Goal: Task Accomplishment & Management: Complete application form

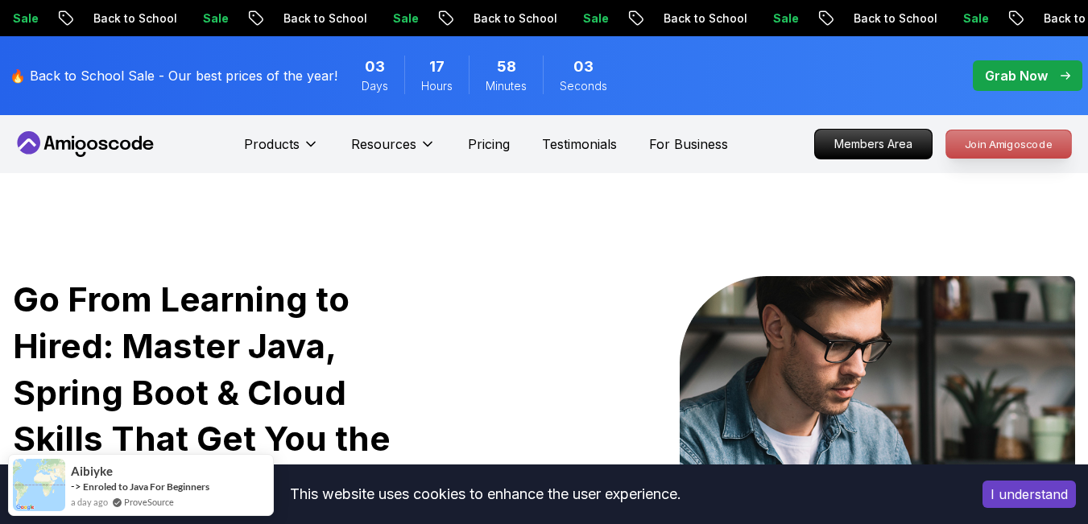
click at [974, 135] on p "Join Amigoscode" at bounding box center [1008, 143] width 125 height 27
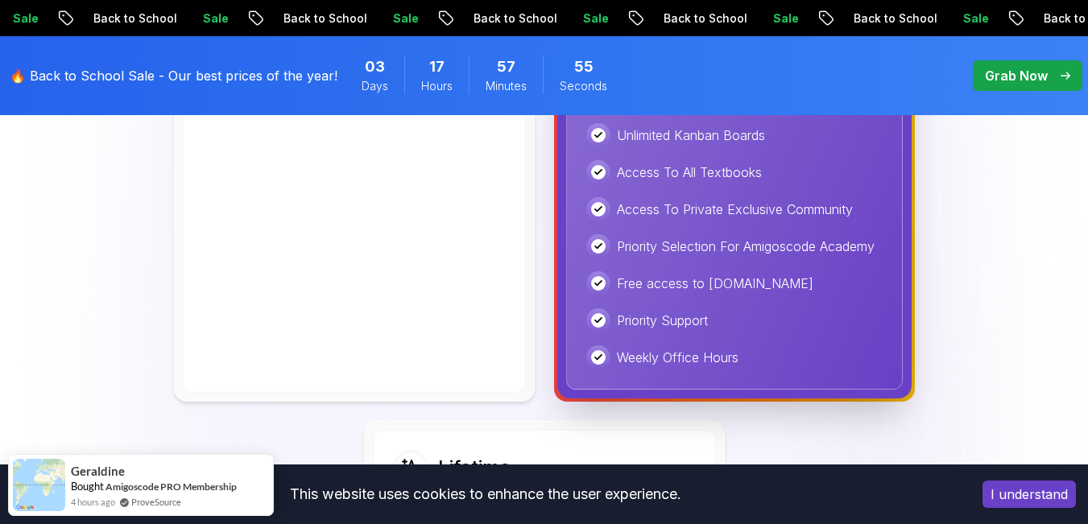
scroll to position [589, 0]
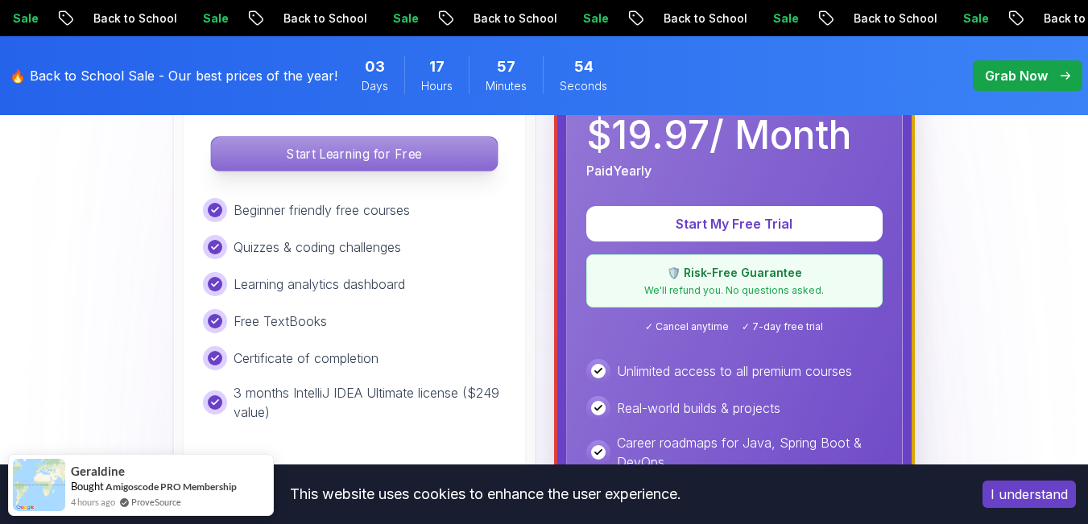
click at [419, 141] on p "Start Learning for Free" at bounding box center [354, 154] width 286 height 34
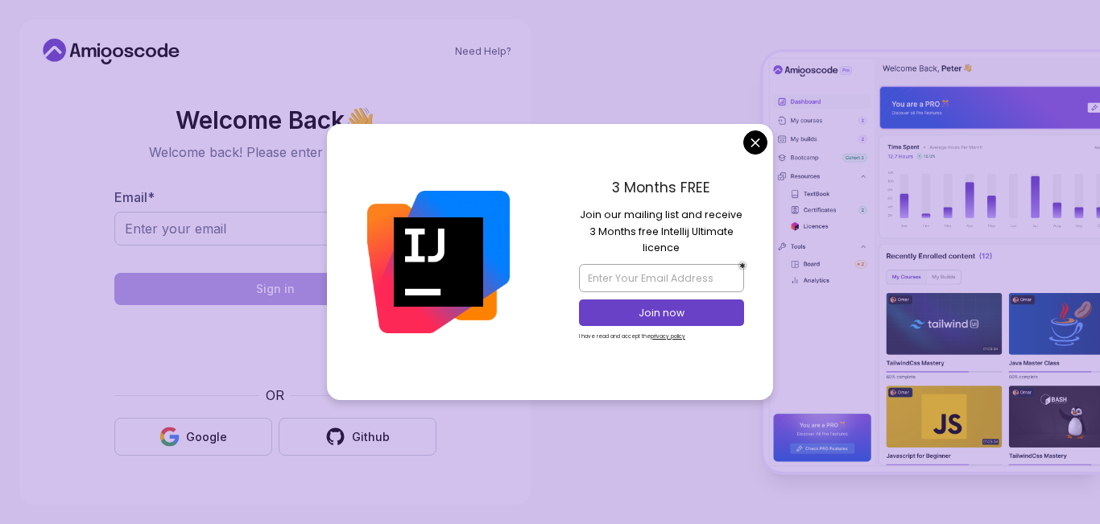
click at [759, 145] on body "Need Help? Welcome Back 👋 Welcome back! Please enter your details. Email * Sign…" at bounding box center [550, 262] width 1100 height 524
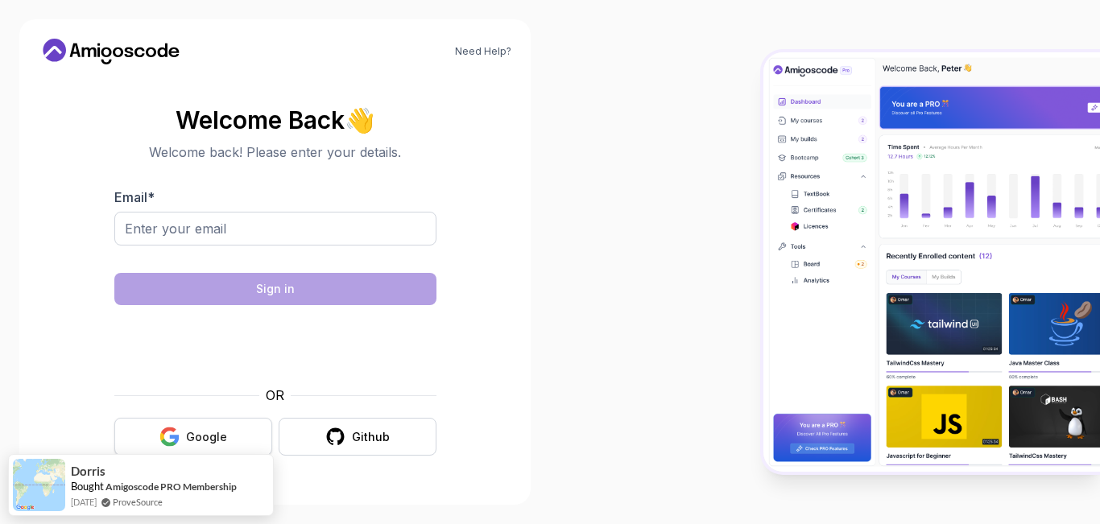
click at [172, 434] on icon "button" at bounding box center [169, 437] width 20 height 20
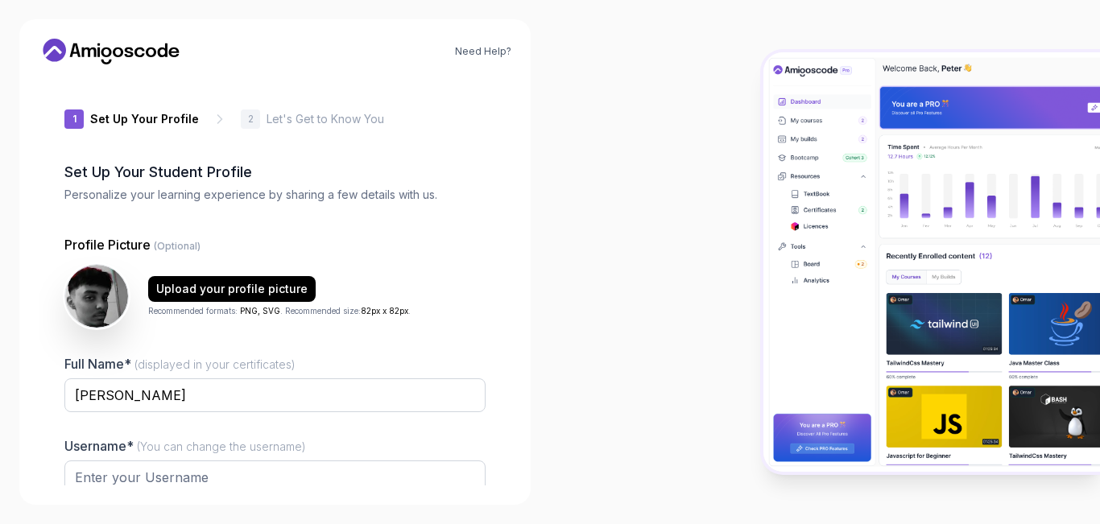
type input "bravemustang7e0a8"
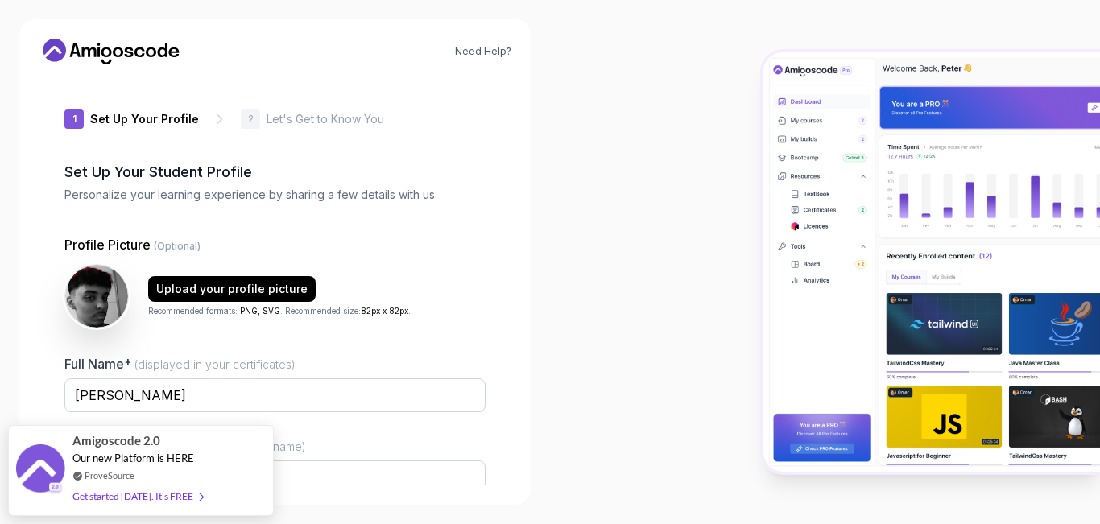
click at [534, 188] on div "Need Help? 1 Set Up Your Profile 1 Set Up Your Profile 2 Let's Get to Know You …" at bounding box center [275, 262] width 550 height 524
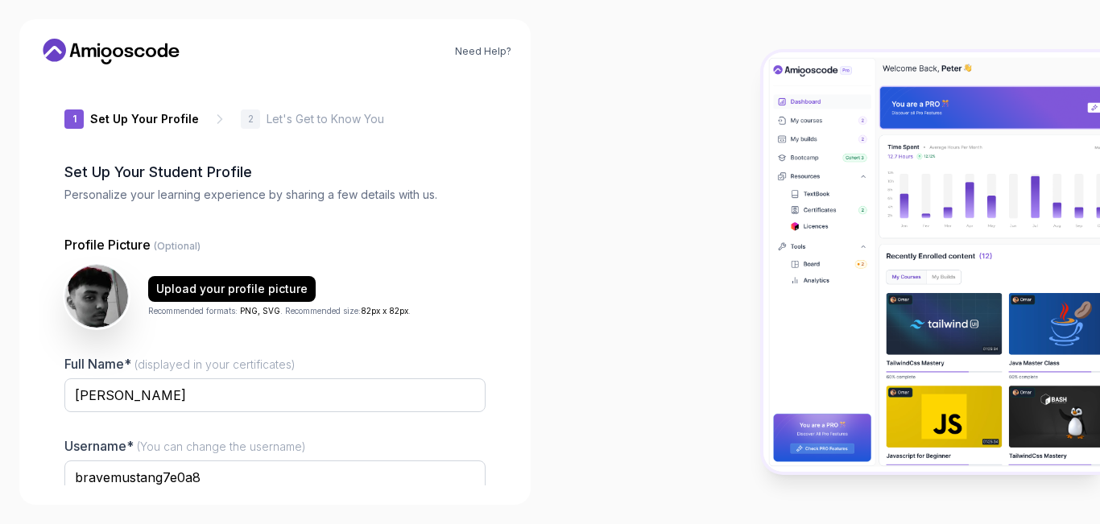
click at [731, 129] on div at bounding box center [825, 262] width 550 height 524
drag, startPoint x: 1099, startPoint y: 33, endPoint x: 841, endPoint y: 63, distance: 260.2
click at [841, 63] on div at bounding box center [825, 262] width 550 height 524
click at [651, 99] on div at bounding box center [825, 262] width 550 height 524
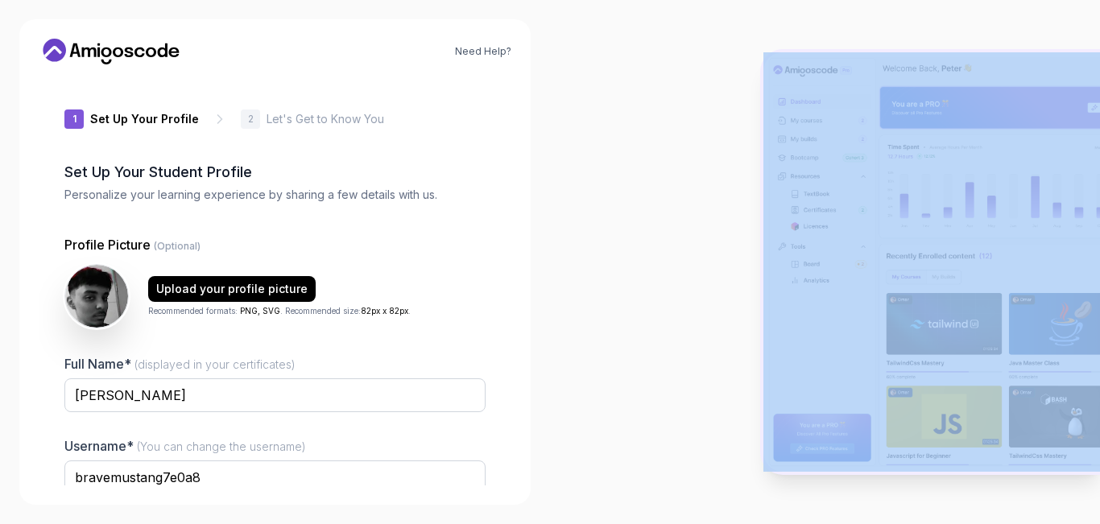
click at [651, 99] on div at bounding box center [825, 262] width 550 height 524
